Goal: Check status: Check status

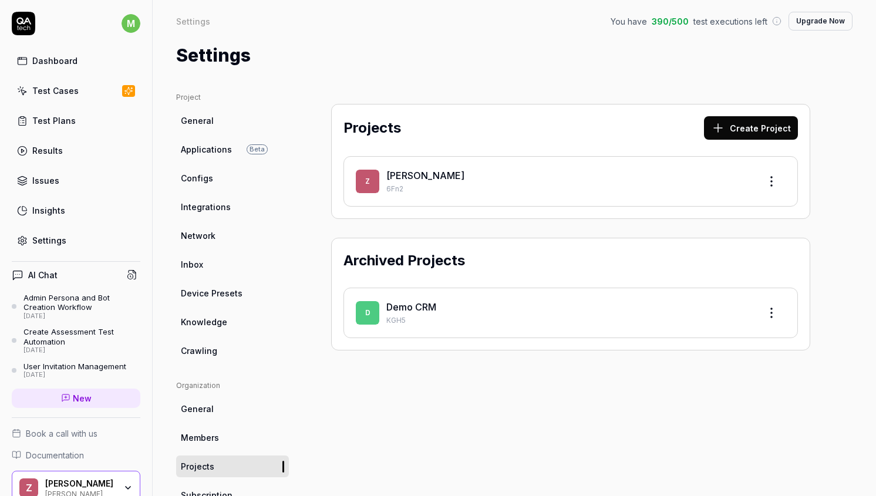
click at [400, 168] on div "[PERSON_NAME]" at bounding box center [568, 175] width 364 height 14
click at [398, 171] on link "[PERSON_NAME]" at bounding box center [425, 176] width 78 height 12
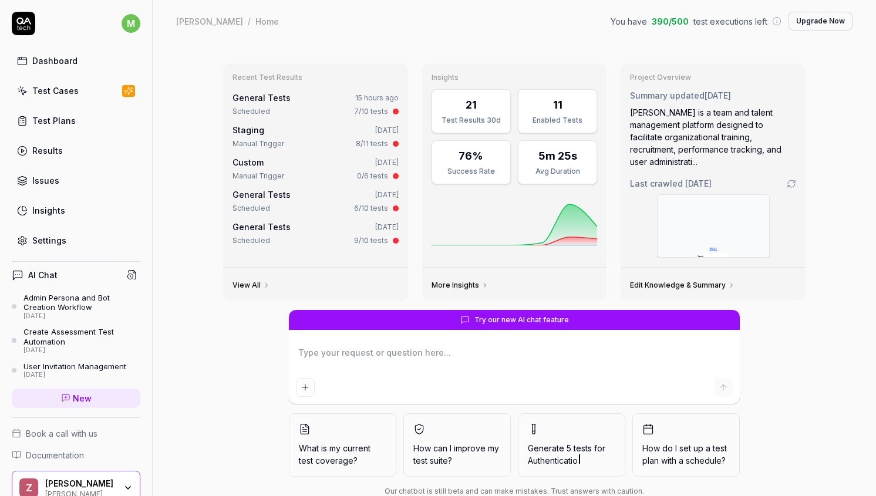
click at [274, 106] on div "Scheduled 7/10 tests" at bounding box center [315, 111] width 166 height 11
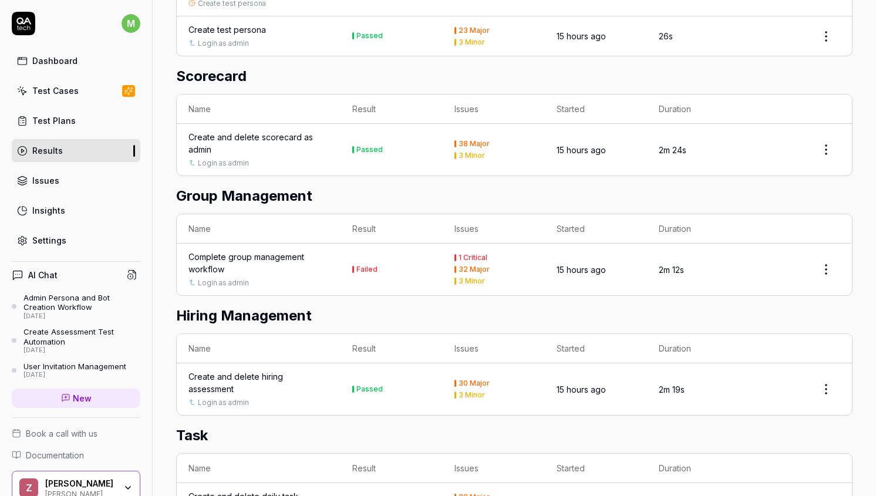
scroll to position [497, 0]
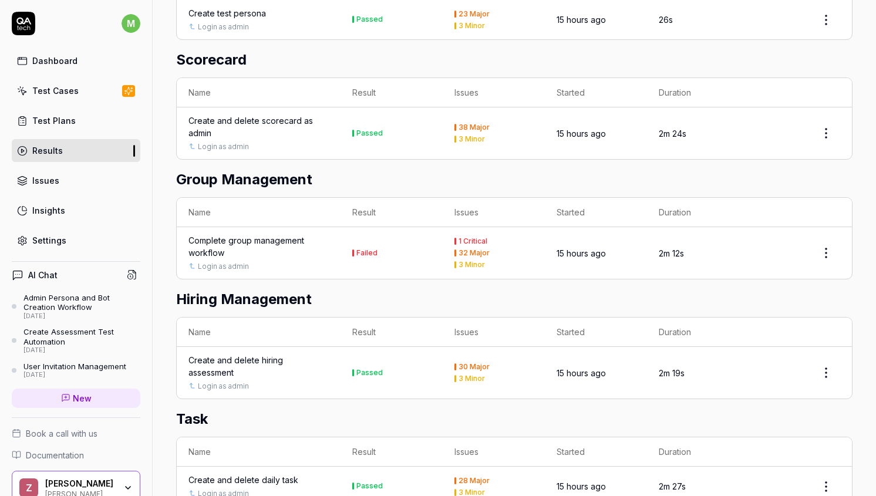
click at [312, 245] on div "Complete group management workflow" at bounding box center [258, 246] width 140 height 25
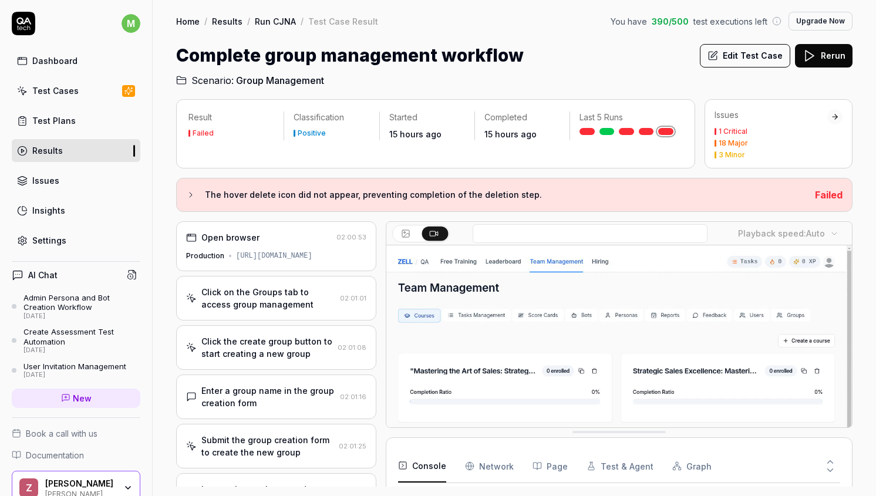
click at [62, 232] on link "Settings" at bounding box center [76, 240] width 129 height 23
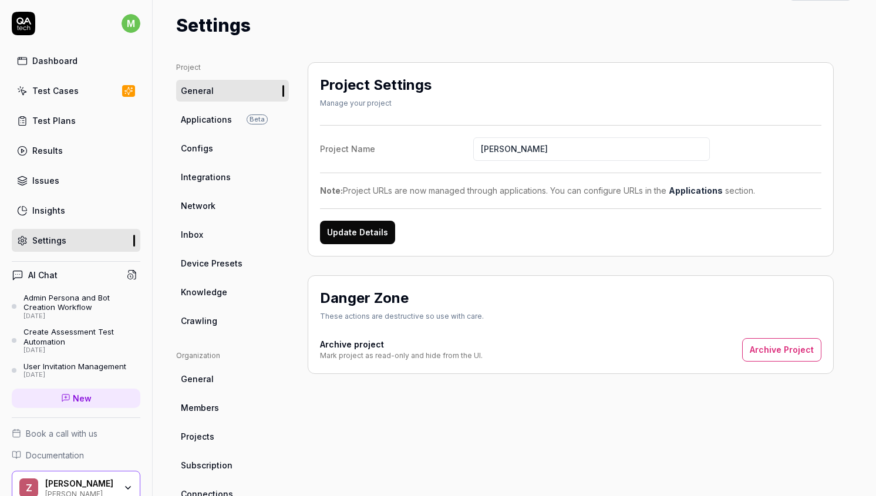
scroll to position [22, 0]
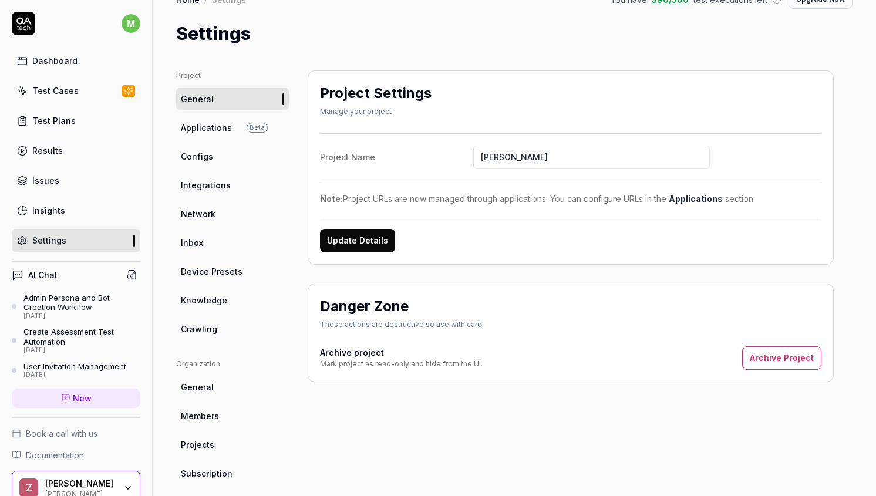
click at [224, 164] on link "Configs" at bounding box center [232, 157] width 113 height 22
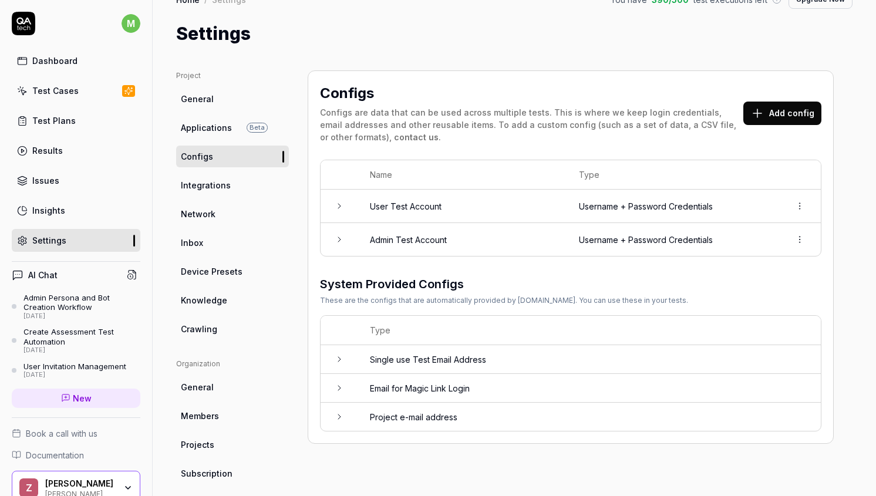
click at [346, 238] on td at bounding box center [339, 239] width 38 height 33
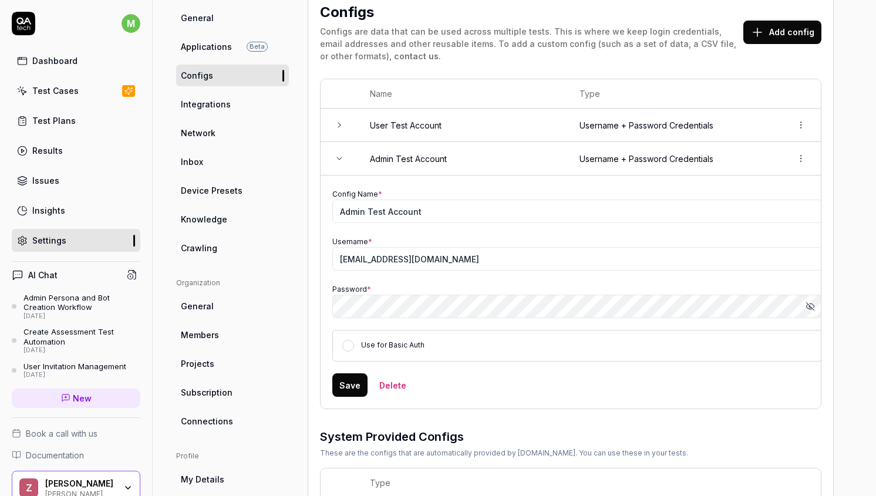
scroll to position [113, 0]
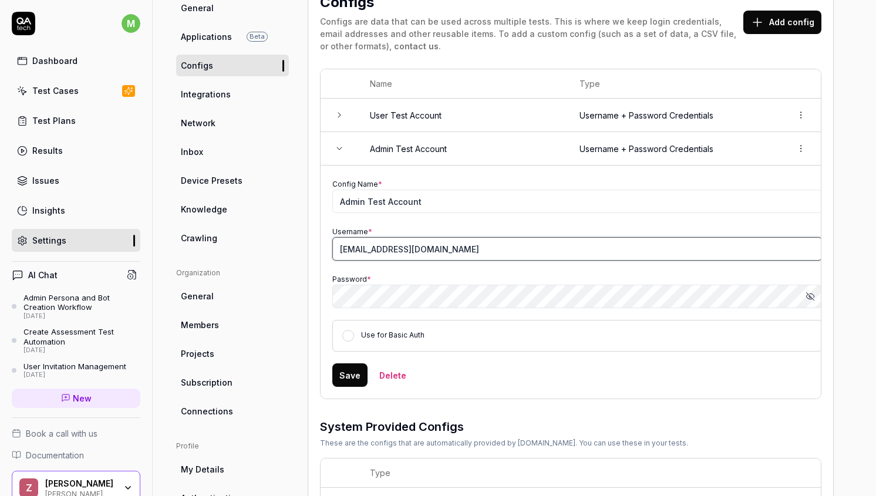
click at [408, 247] on input "[EMAIL_ADDRESS][DOMAIN_NAME]" at bounding box center [576, 248] width 489 height 23
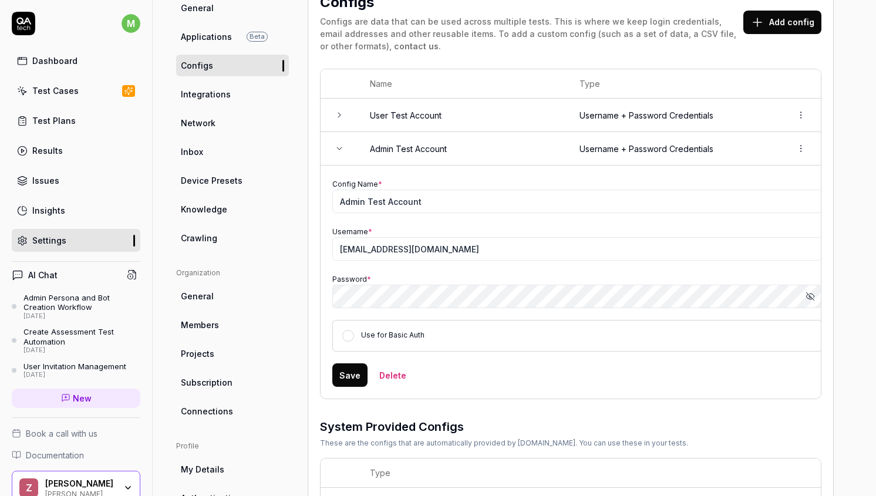
click at [811, 296] on icon "button" at bounding box center [809, 296] width 9 height 9
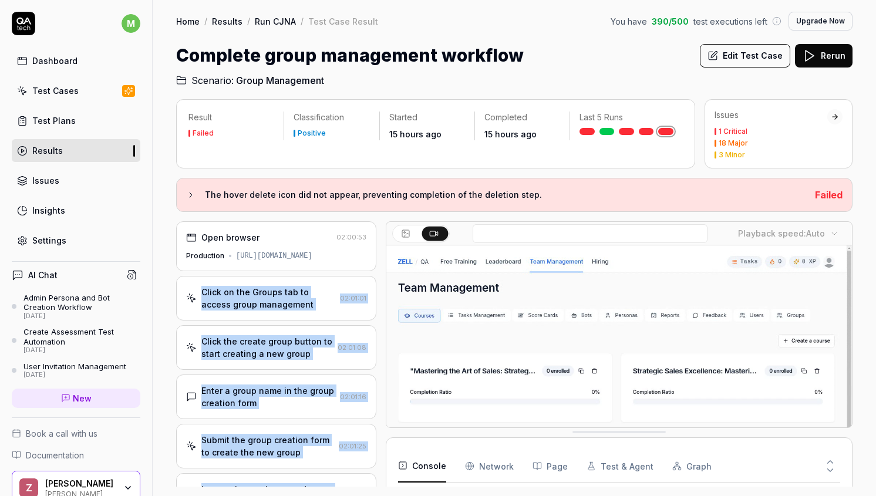
drag, startPoint x: 306, startPoint y: 474, endPoint x: 199, endPoint y: 283, distance: 218.6
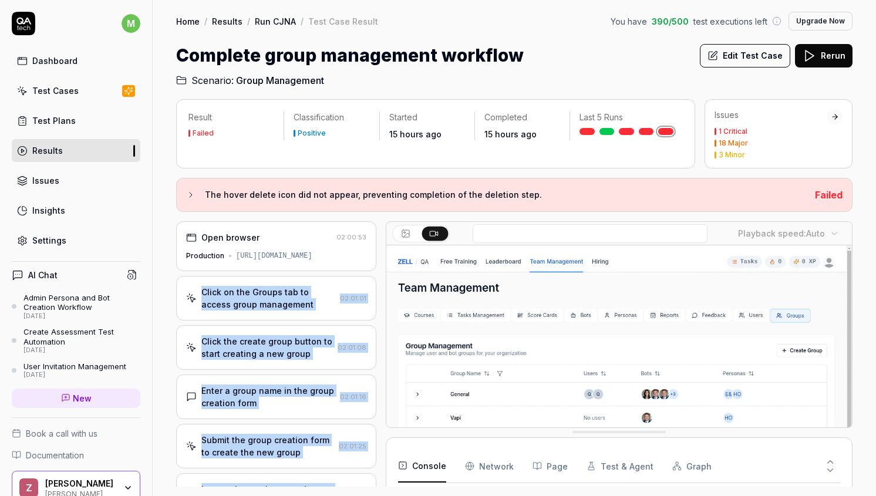
click at [199, 283] on div "Open browser 02:00:53 Production [URL][DOMAIN_NAME] Click on the Groups tab to …" at bounding box center [276, 353] width 200 height 265
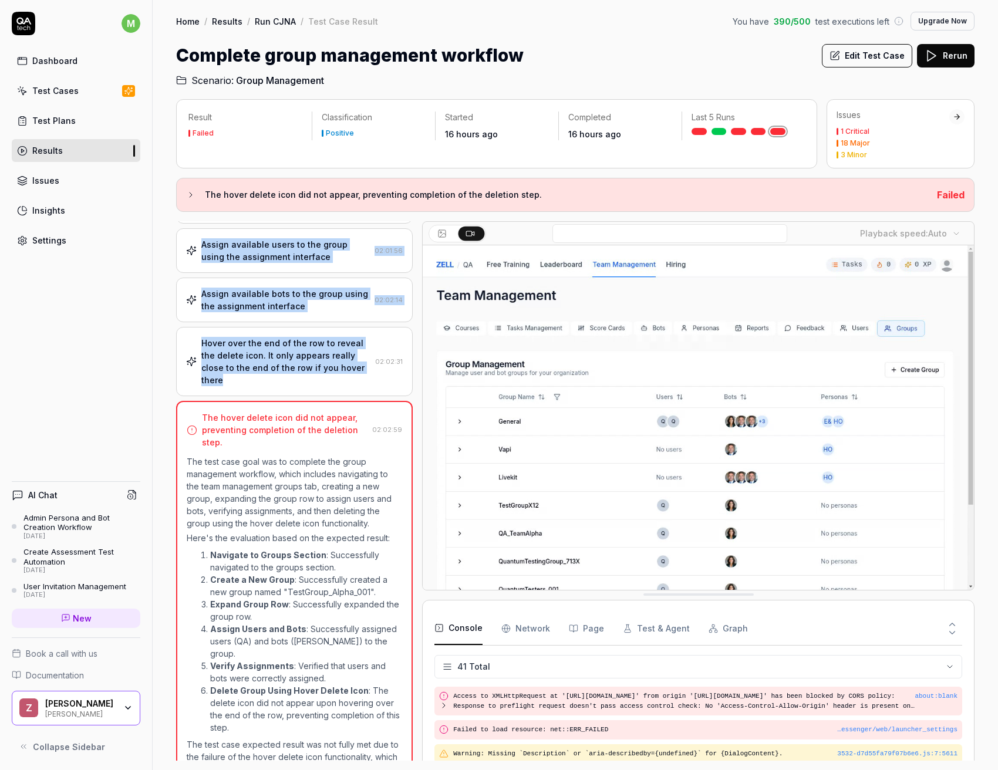
scroll to position [381, 0]
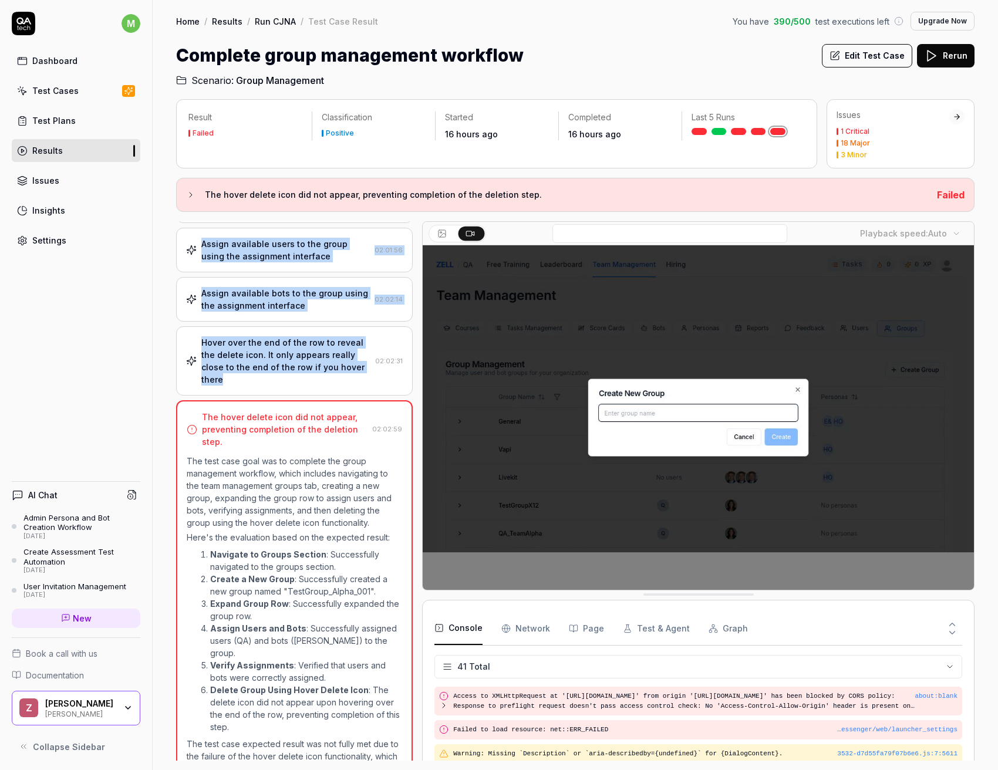
click at [71, 146] on link "Results" at bounding box center [76, 150] width 129 height 23
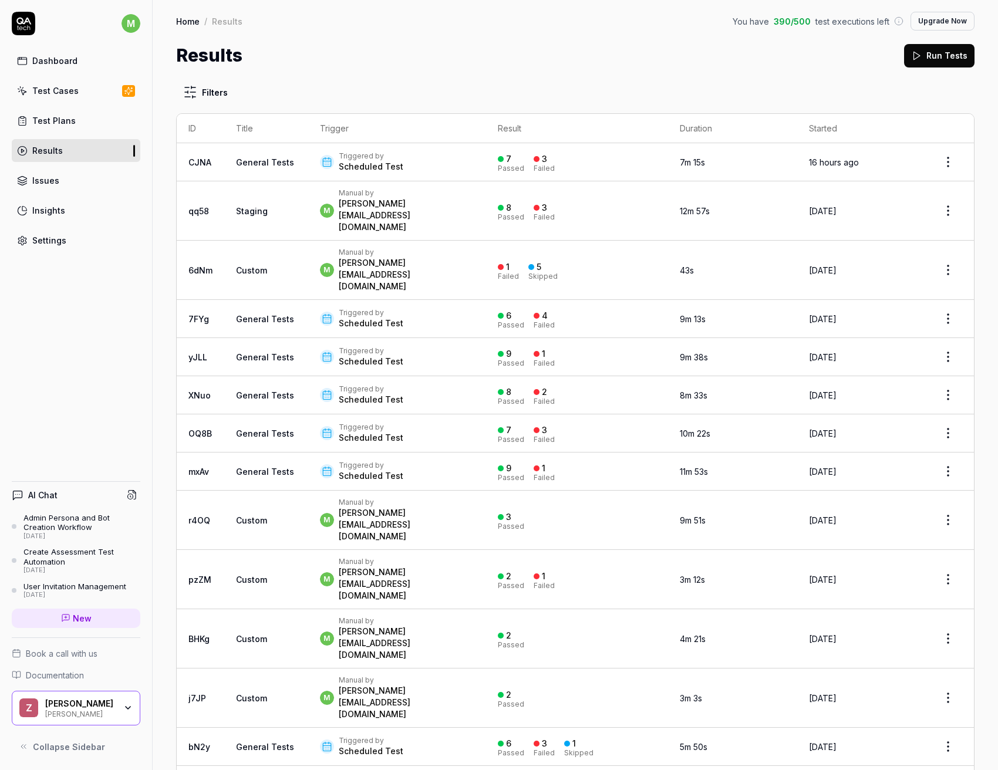
click at [57, 113] on link "Test Plans" at bounding box center [76, 120] width 129 height 23
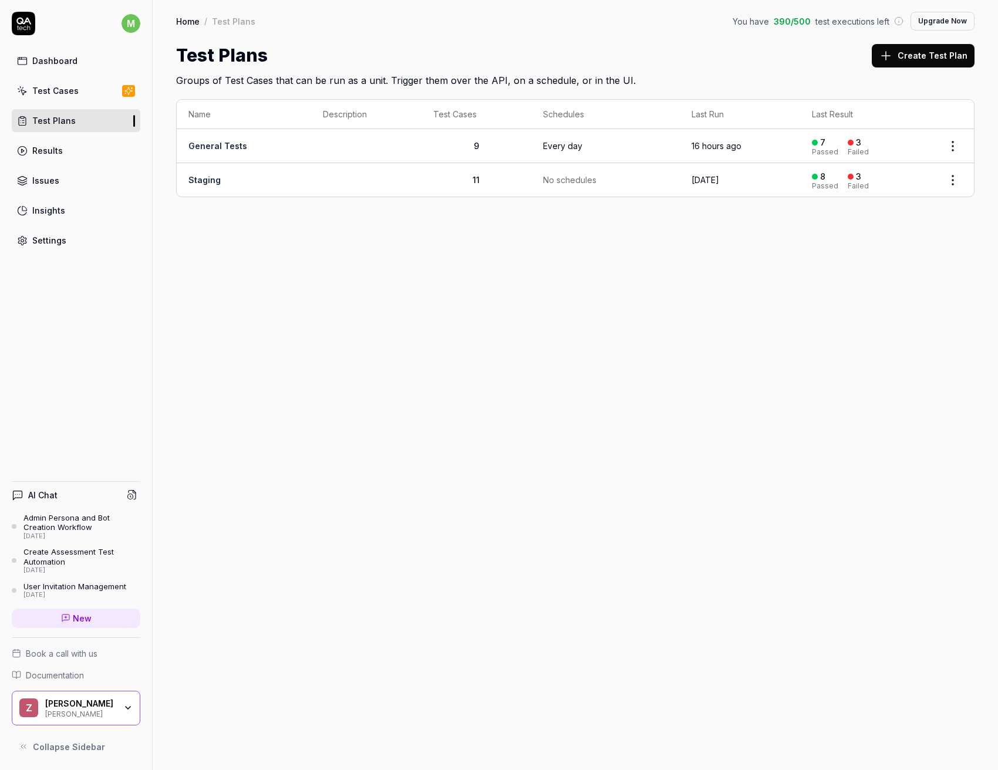
click at [228, 152] on td "General Tests" at bounding box center [244, 146] width 134 height 34
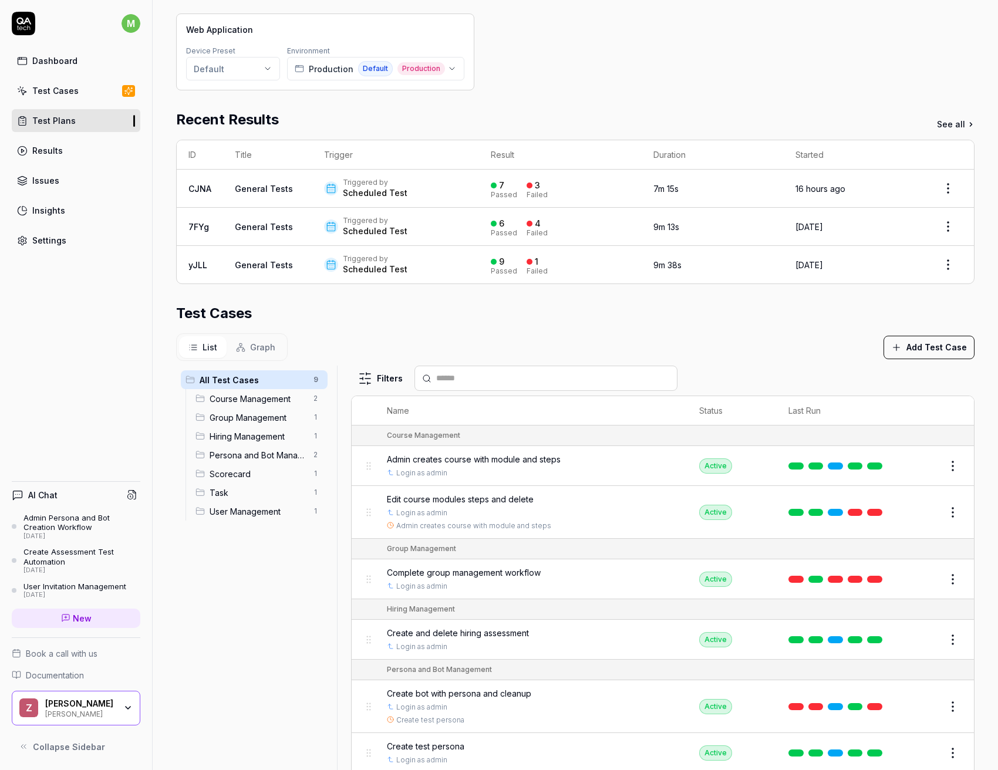
scroll to position [154, 0]
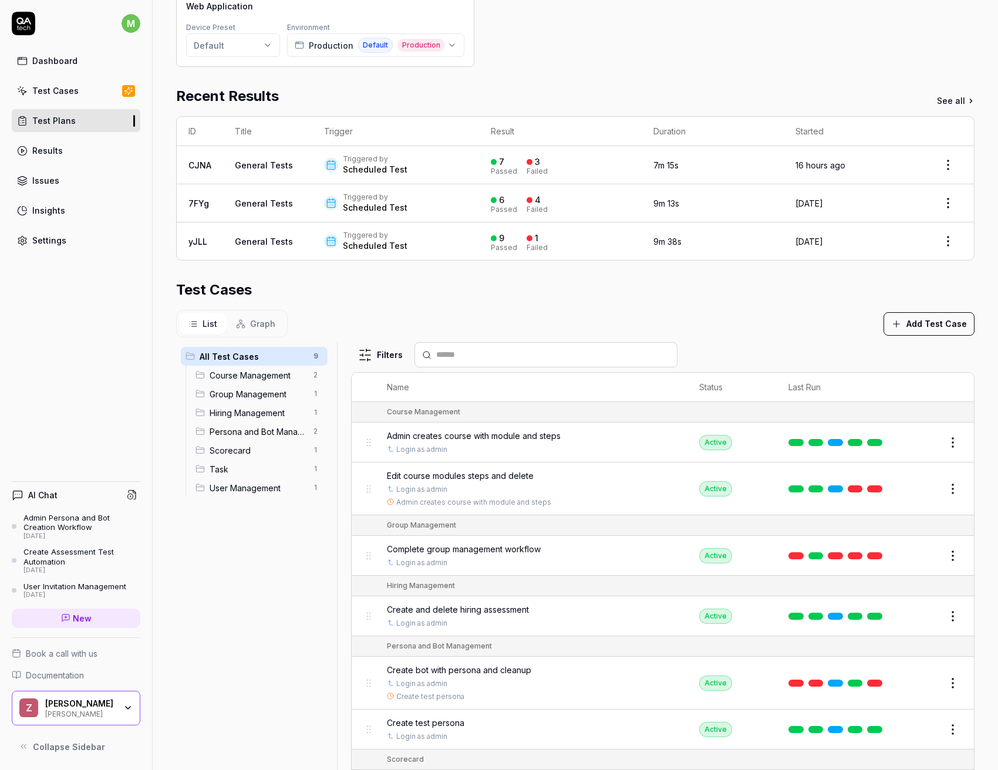
click at [256, 486] on span "User Management" at bounding box center [257, 488] width 97 height 12
